Goal: Entertainment & Leisure: Consume media (video, audio)

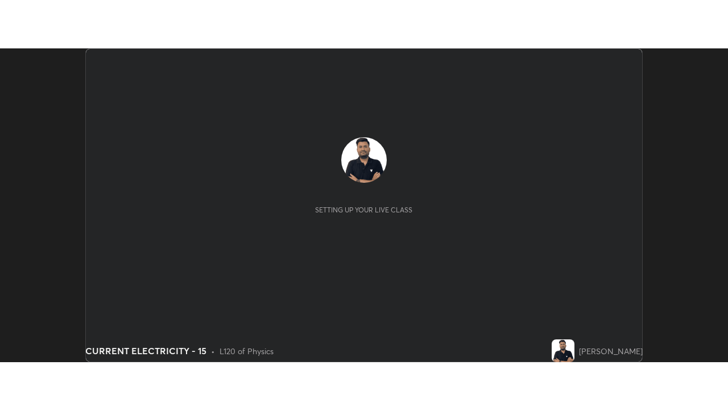
scroll to position [313, 728]
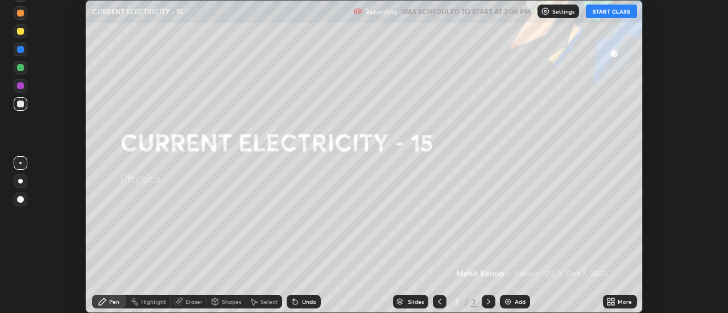
click at [615, 10] on button "START CLASS" at bounding box center [611, 12] width 51 height 14
click at [613, 304] on icon at bounding box center [613, 304] width 3 height 3
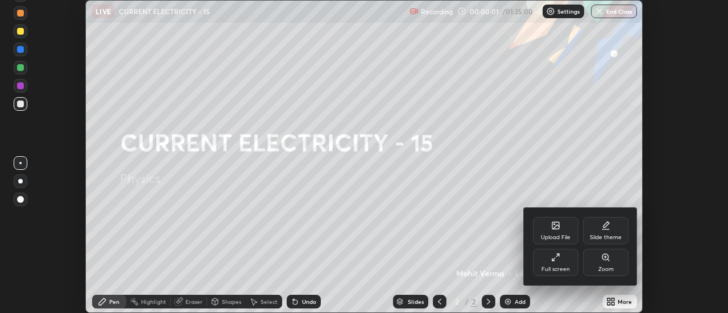
click at [562, 265] on div "Full screen" at bounding box center [556, 262] width 46 height 27
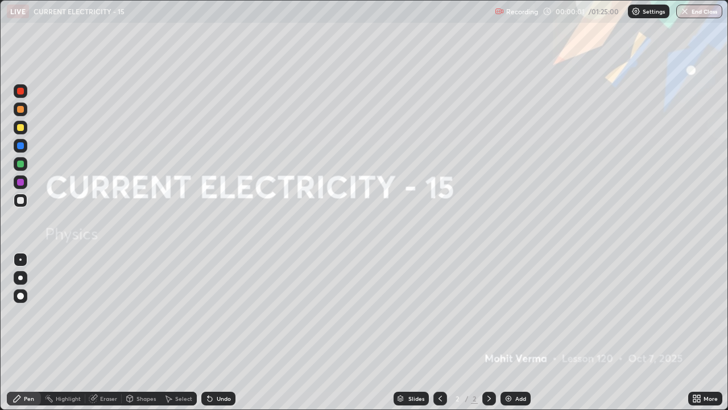
scroll to position [410, 728]
click at [515, 313] on div "Add" at bounding box center [520, 398] width 11 height 6
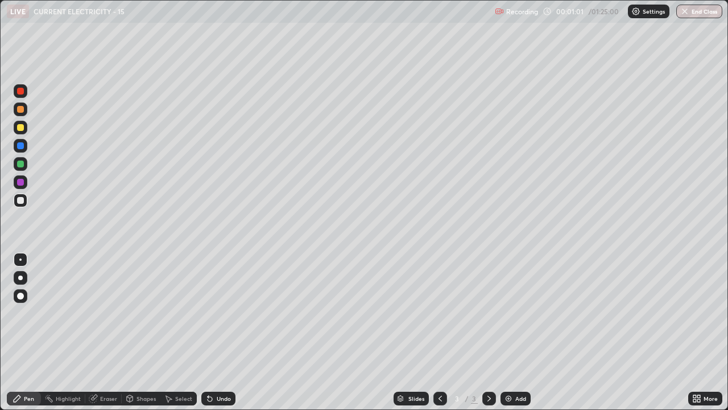
click at [108, 313] on div "Eraser" at bounding box center [108, 398] width 17 height 6
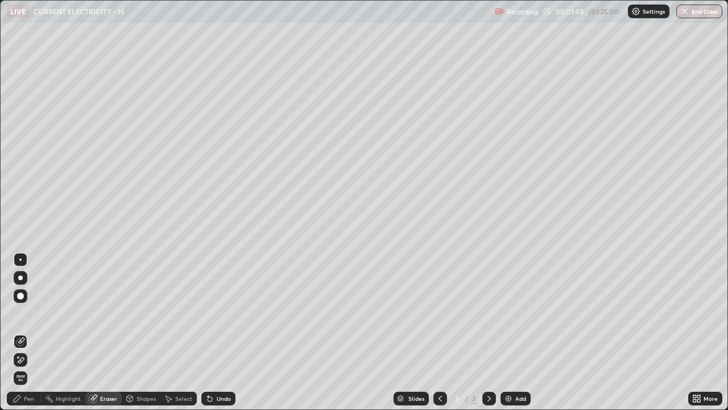
click at [23, 313] on icon at bounding box center [21, 360] width 6 height 6
click at [26, 313] on div "Pen" at bounding box center [24, 398] width 34 height 14
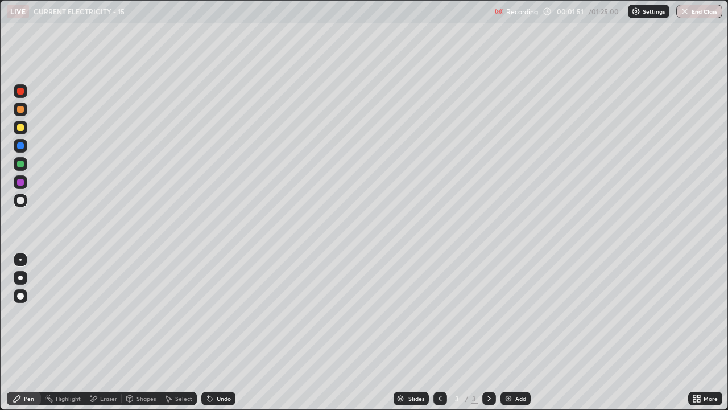
click at [515, 313] on div "Add" at bounding box center [520, 398] width 11 height 6
click at [217, 313] on div "Undo" at bounding box center [224, 398] width 14 height 6
click at [216, 313] on div "Undo" at bounding box center [218, 398] width 34 height 14
click at [212, 313] on div "Undo" at bounding box center [218, 398] width 34 height 14
click at [209, 313] on div "Undo" at bounding box center [218, 398] width 34 height 14
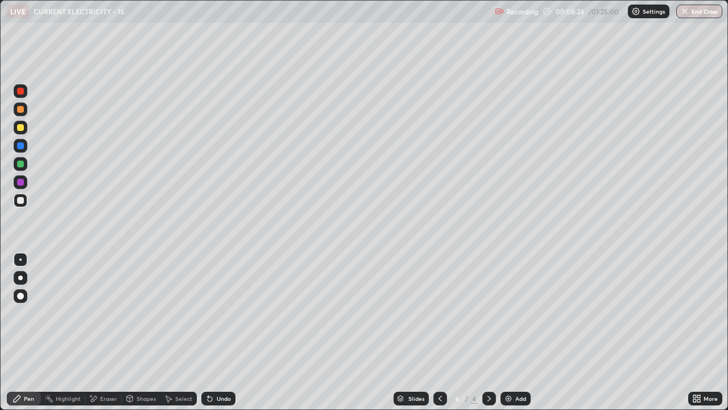
click at [525, 313] on div "Add" at bounding box center [520, 398] width 11 height 6
click at [103, 313] on div "Eraser" at bounding box center [108, 398] width 17 height 6
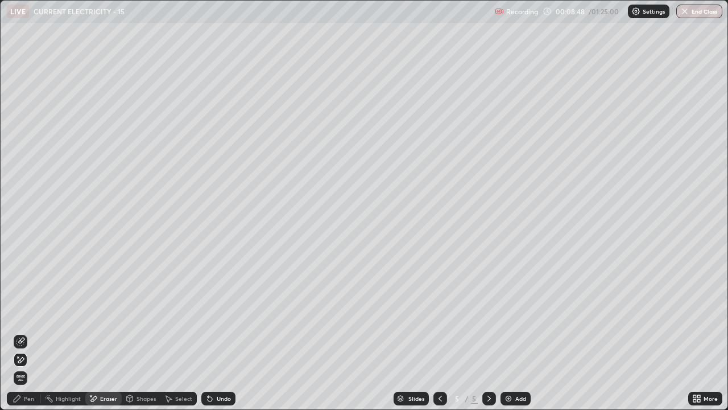
click at [29, 313] on div "Pen" at bounding box center [24, 398] width 34 height 14
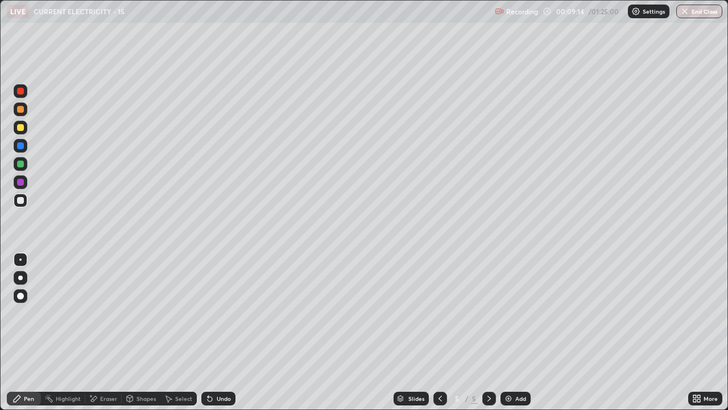
click at [193, 313] on div "Select" at bounding box center [178, 398] width 36 height 23
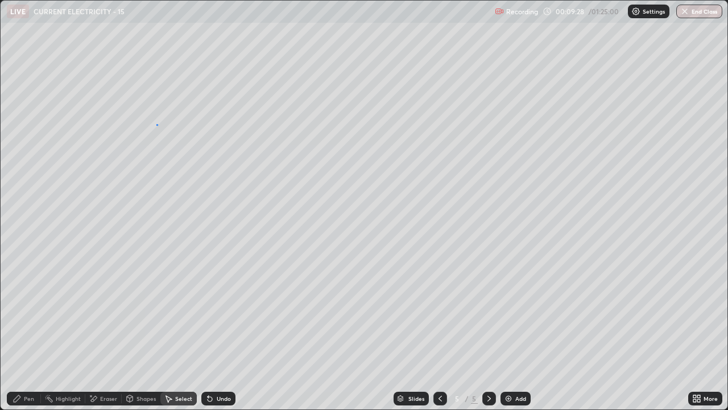
click at [156, 124] on div "0 ° Undo Copy Duplicate Duplicate to new slide Delete" at bounding box center [364, 205] width 727 height 408
click at [31, 313] on div "Pen" at bounding box center [29, 398] width 10 height 6
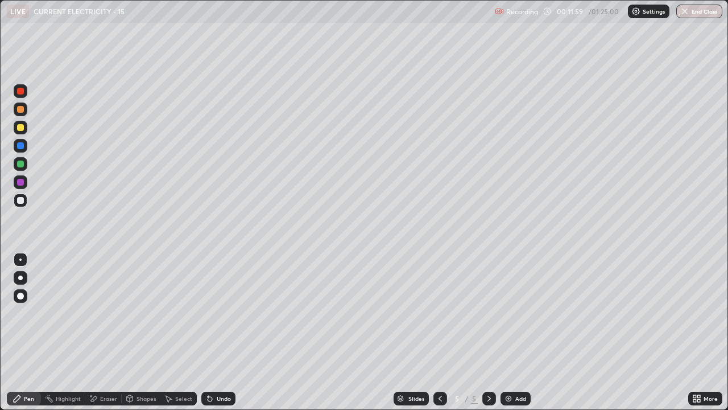
click at [21, 109] on div at bounding box center [20, 109] width 7 height 7
click at [18, 164] on div at bounding box center [20, 163] width 7 height 7
click at [21, 129] on div at bounding box center [20, 127] width 7 height 7
click at [101, 313] on div "Eraser" at bounding box center [103, 398] width 36 height 14
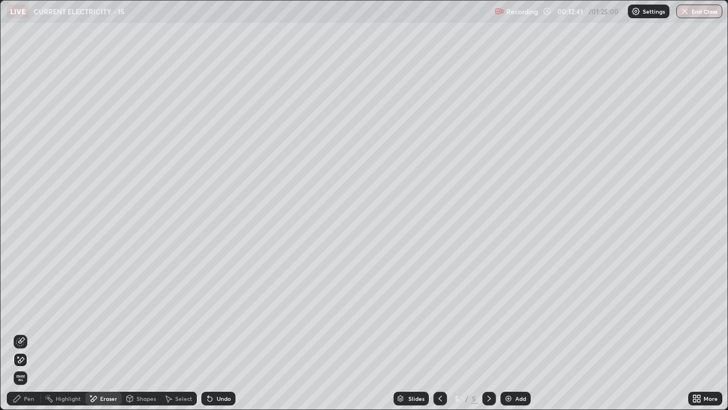
click at [26, 313] on div "Pen" at bounding box center [29, 398] width 10 height 6
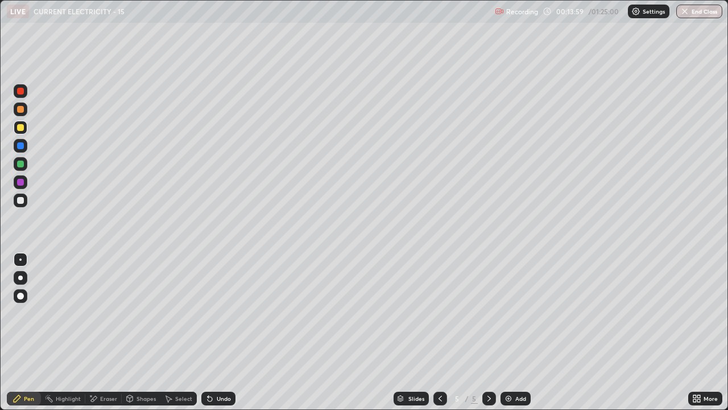
click at [510, 313] on div "Add" at bounding box center [516, 398] width 30 height 14
click at [584, 313] on div "Slides 6 / 6 Add" at bounding box center [461, 398] width 453 height 23
click at [106, 313] on div "Eraser" at bounding box center [108, 398] width 17 height 6
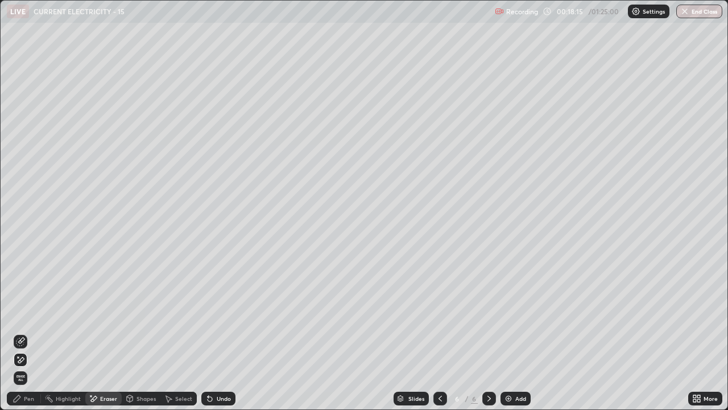
click at [30, 313] on div "Pen" at bounding box center [29, 398] width 10 height 6
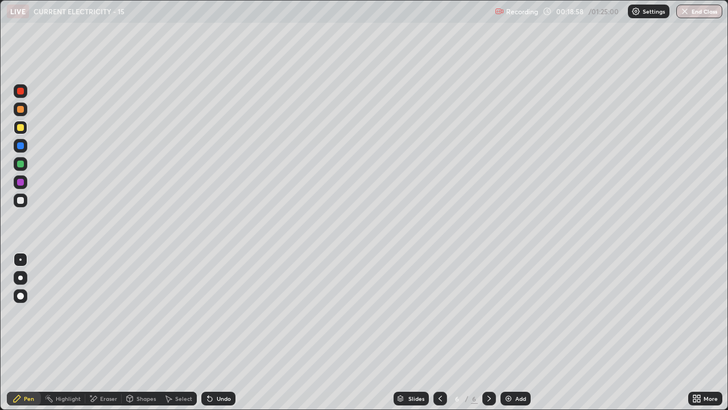
click at [110, 313] on div "Eraser" at bounding box center [108, 398] width 17 height 6
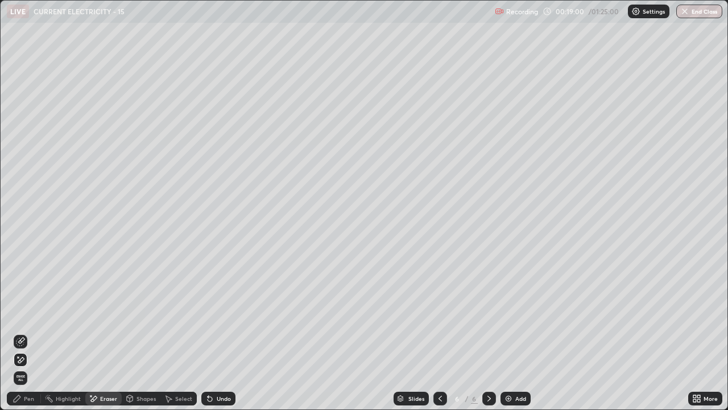
click at [29, 313] on div "Pen" at bounding box center [29, 398] width 10 height 6
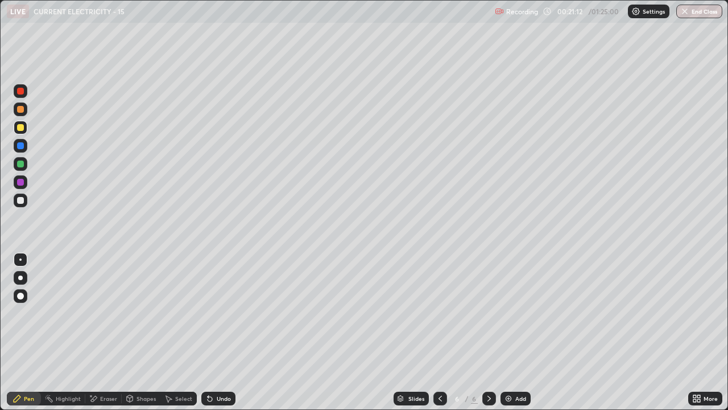
click at [19, 200] on div at bounding box center [20, 200] width 7 height 7
click at [106, 313] on div "Eraser" at bounding box center [108, 398] width 17 height 6
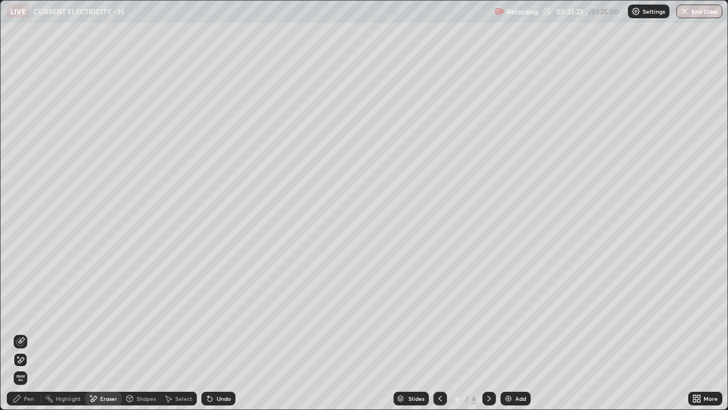
click at [26, 313] on div "Pen" at bounding box center [29, 398] width 10 height 6
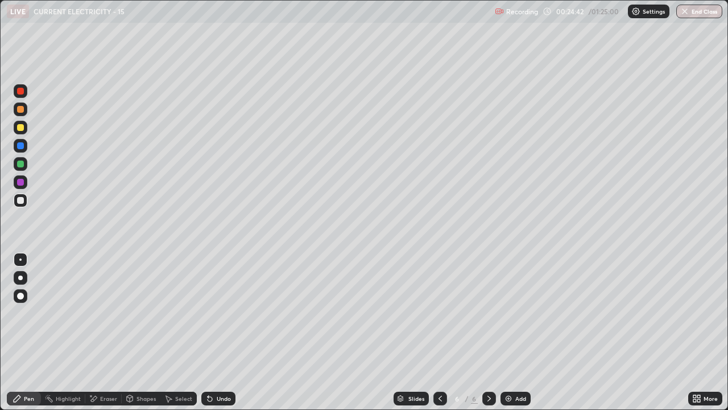
click at [116, 313] on div "Eraser" at bounding box center [108, 398] width 17 height 6
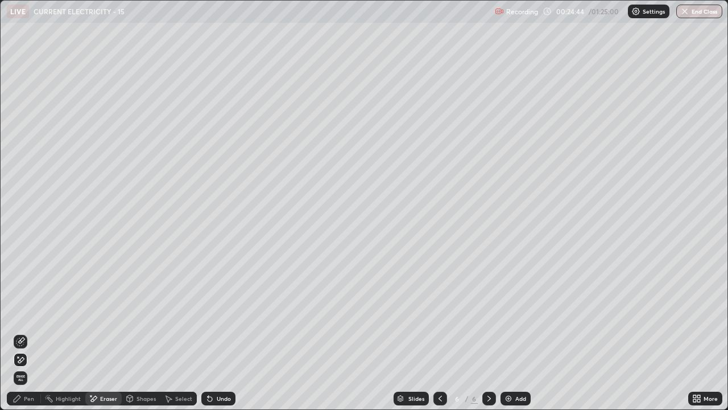
click at [35, 313] on div "Pen" at bounding box center [24, 398] width 34 height 14
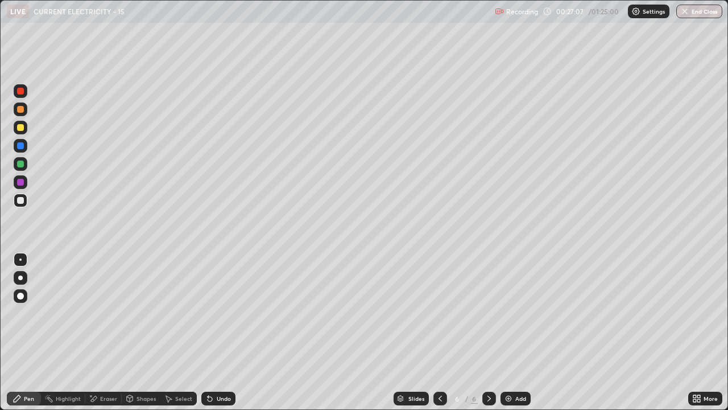
click at [111, 313] on div "Eraser" at bounding box center [108, 398] width 17 height 6
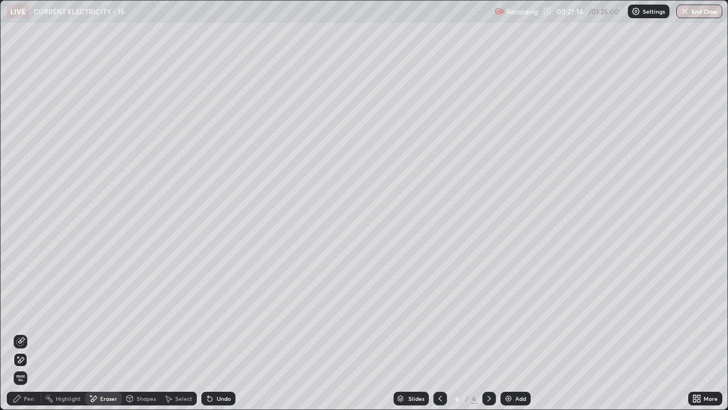
click at [33, 313] on div "Pen" at bounding box center [29, 398] width 10 height 6
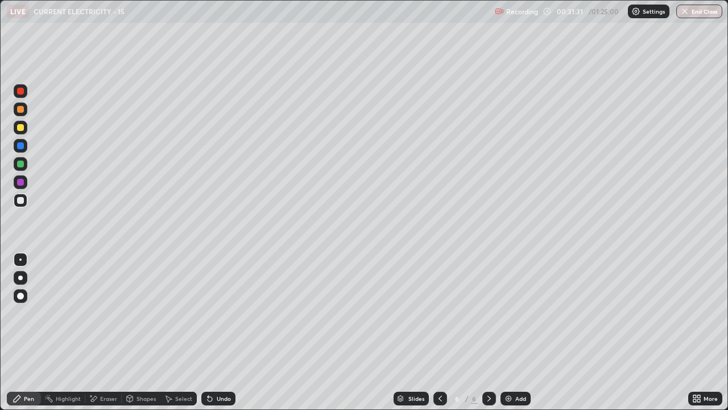
click at [515, 313] on div "Add" at bounding box center [516, 398] width 30 height 14
click at [439, 313] on icon at bounding box center [440, 398] width 9 height 9
click at [487, 313] on icon at bounding box center [489, 398] width 9 height 9
click at [104, 313] on div "Eraser" at bounding box center [108, 398] width 17 height 6
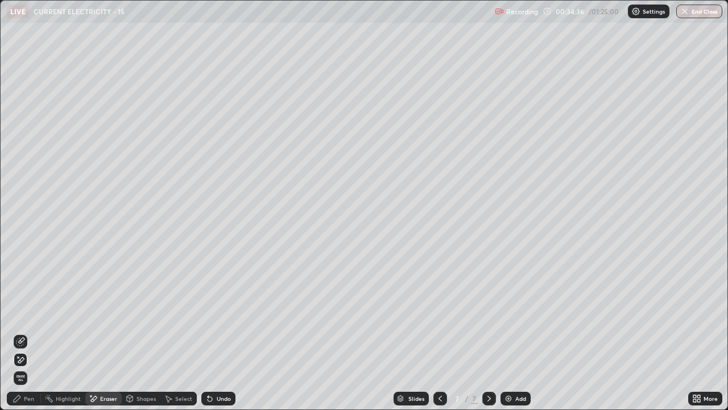
click at [25, 313] on div "Pen" at bounding box center [24, 398] width 34 height 14
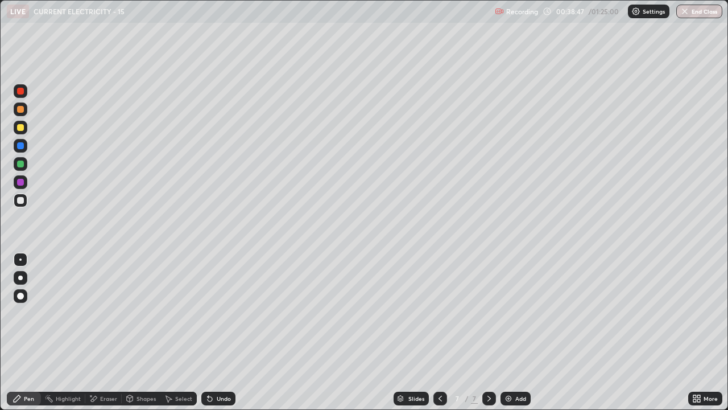
click at [515, 313] on div "Add" at bounding box center [520, 398] width 11 height 6
click at [530, 313] on div "Slides 8 / 8 Add" at bounding box center [461, 398] width 453 height 23
click at [103, 313] on div "Eraser" at bounding box center [108, 398] width 17 height 6
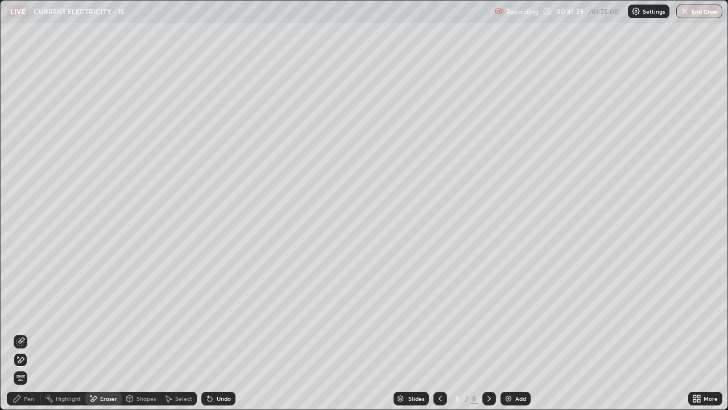
click at [31, 313] on div "Pen" at bounding box center [29, 398] width 10 height 6
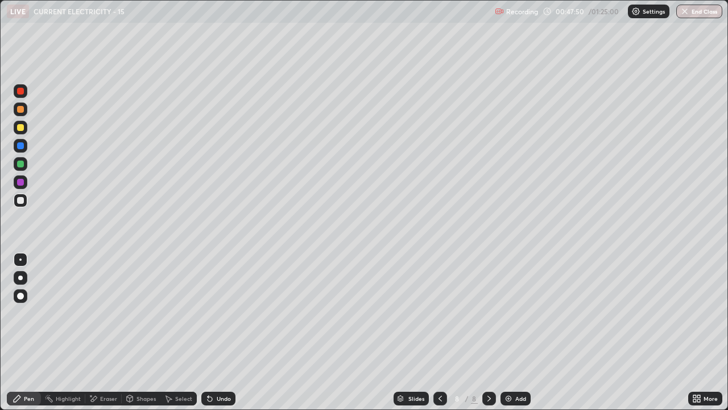
click at [506, 313] on img at bounding box center [508, 398] width 9 height 9
click at [114, 313] on div "Eraser" at bounding box center [108, 398] width 17 height 6
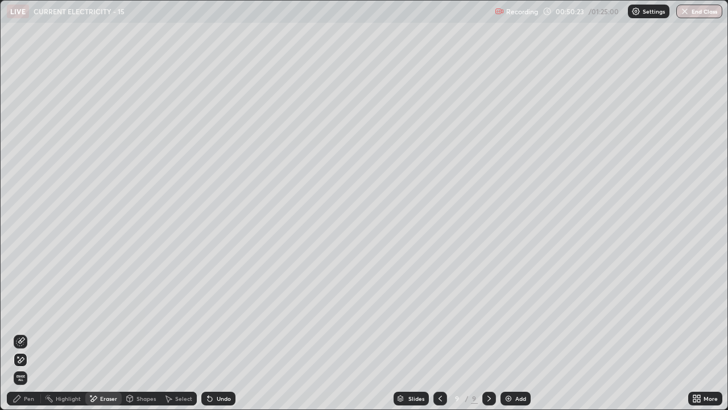
click at [31, 313] on div "Pen" at bounding box center [29, 398] width 10 height 6
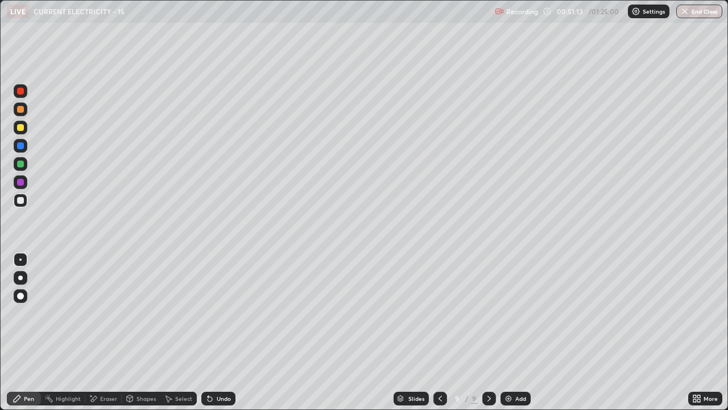
click at [515, 313] on div "Add" at bounding box center [520, 398] width 11 height 6
click at [108, 313] on div "Eraser" at bounding box center [103, 398] width 36 height 14
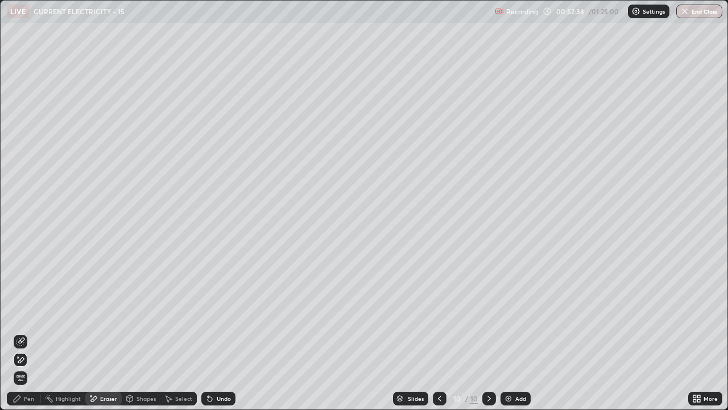
click at [32, 313] on div "Pen" at bounding box center [29, 398] width 10 height 6
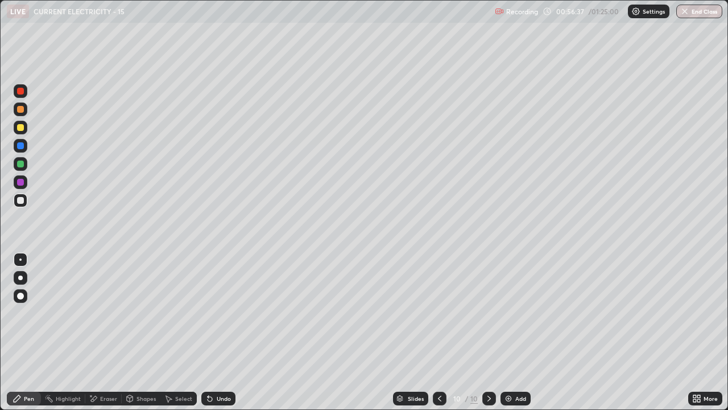
click at [111, 313] on div "Eraser" at bounding box center [108, 398] width 17 height 6
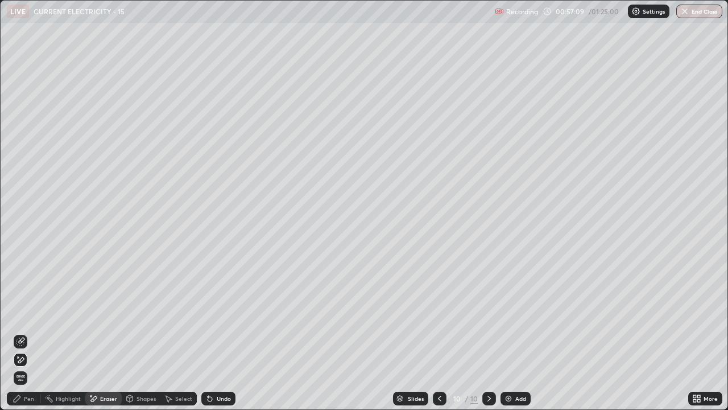
click at [226, 313] on div "Undo" at bounding box center [224, 398] width 14 height 6
click at [226, 313] on div "Undo" at bounding box center [218, 398] width 34 height 14
click at [32, 313] on div "Pen" at bounding box center [29, 398] width 10 height 6
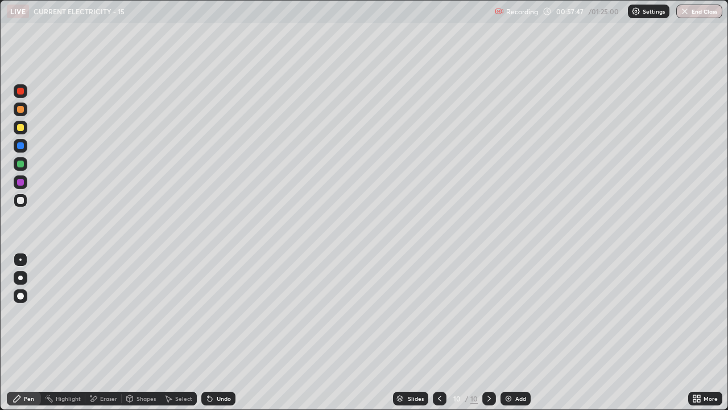
click at [515, 313] on div "Add" at bounding box center [516, 398] width 30 height 14
click at [111, 313] on div "Eraser" at bounding box center [108, 398] width 17 height 6
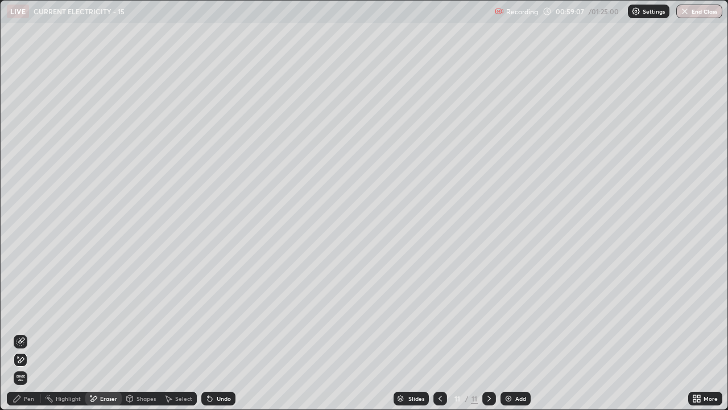
click at [20, 313] on span "Erase all" at bounding box center [20, 377] width 13 height 7
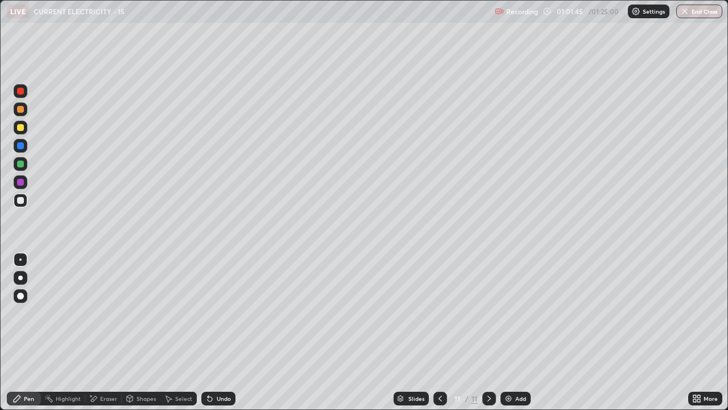
click at [209, 313] on icon at bounding box center [210, 398] width 5 height 5
click at [106, 313] on div "Eraser" at bounding box center [108, 398] width 17 height 6
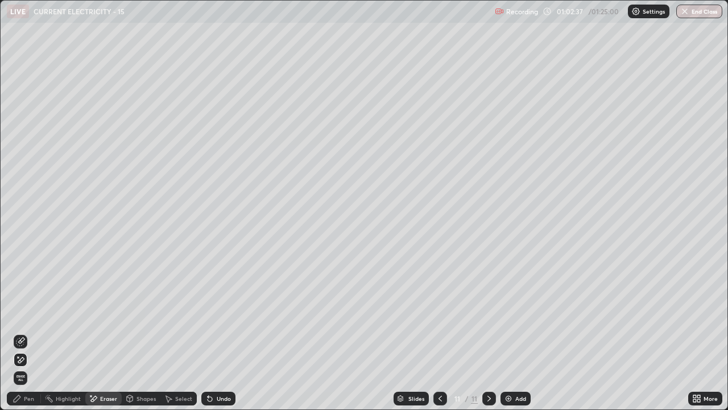
click at [31, 313] on div "Pen" at bounding box center [29, 398] width 10 height 6
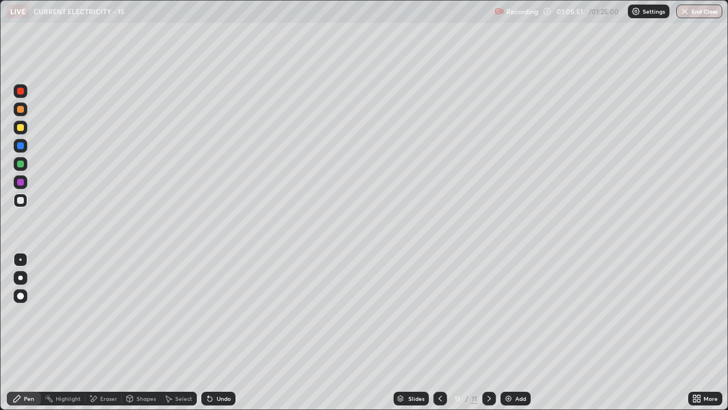
click at [585, 313] on div "Slides 11 / 11 Add" at bounding box center [461, 398] width 453 height 23
click at [523, 313] on div "Add" at bounding box center [516, 398] width 30 height 14
click at [524, 313] on div "Add" at bounding box center [516, 398] width 30 height 14
click at [514, 313] on div "Add" at bounding box center [516, 398] width 30 height 14
click at [101, 313] on div "Eraser" at bounding box center [108, 398] width 17 height 6
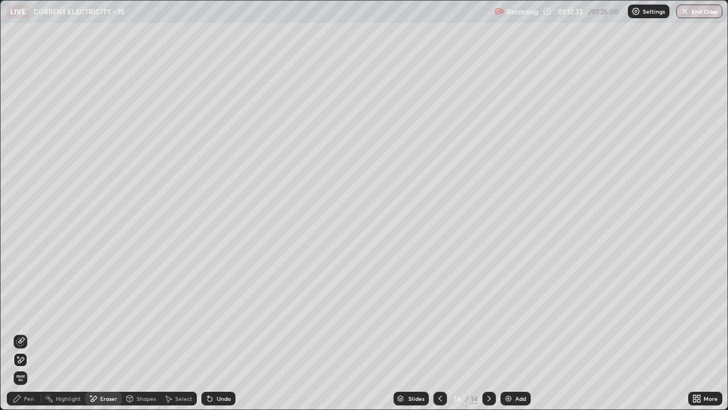
click at [20, 313] on icon at bounding box center [21, 340] width 6 height 6
click at [29, 313] on div "Pen" at bounding box center [24, 398] width 34 height 14
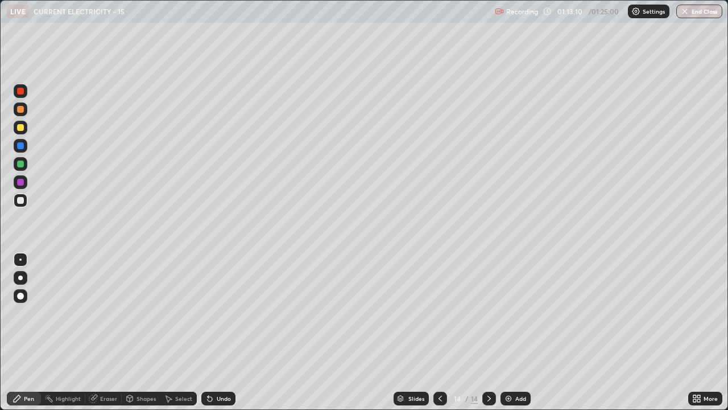
click at [16, 128] on div at bounding box center [21, 128] width 14 height 14
click at [19, 163] on div at bounding box center [20, 163] width 7 height 7
click at [19, 127] on div at bounding box center [20, 127] width 7 height 7
click at [227, 313] on div "Undo" at bounding box center [224, 398] width 14 height 6
click at [20, 202] on div at bounding box center [20, 200] width 7 height 7
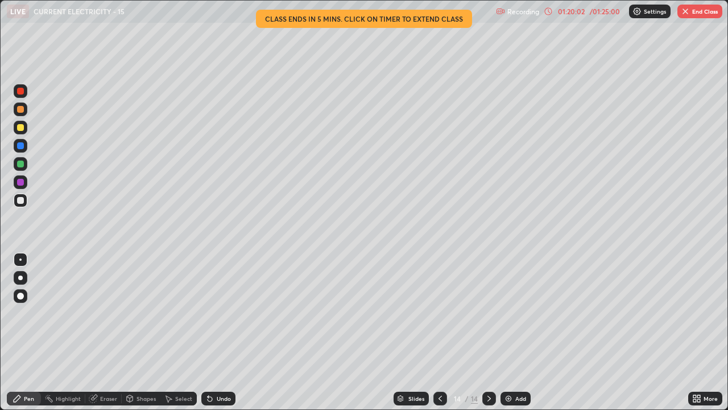
click at [516, 313] on div "Add" at bounding box center [520, 398] width 11 height 6
